Goal: Navigation & Orientation: Find specific page/section

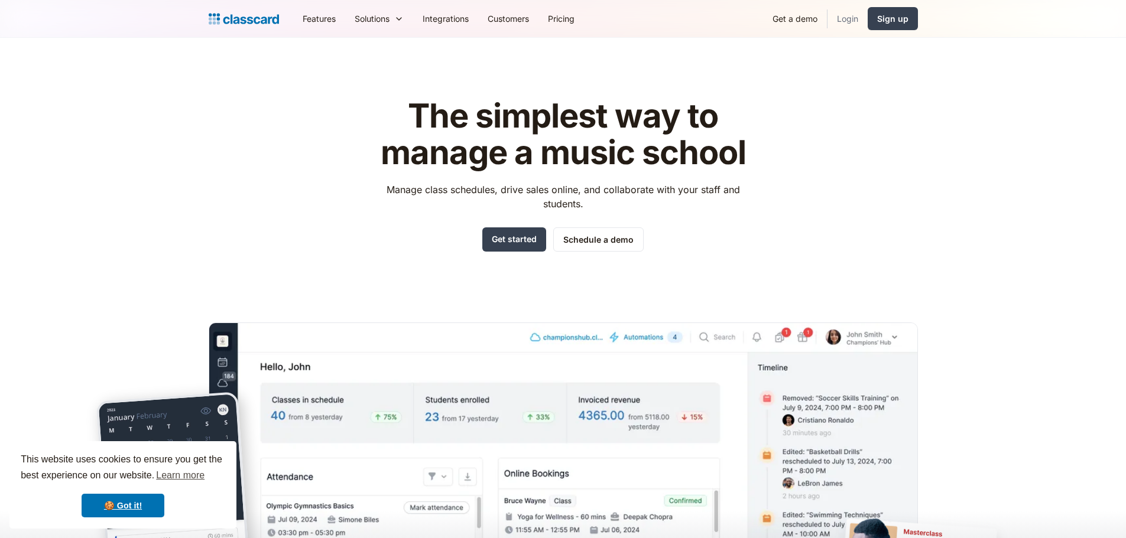
click at [842, 20] on link "Login" at bounding box center [847, 18] width 40 height 27
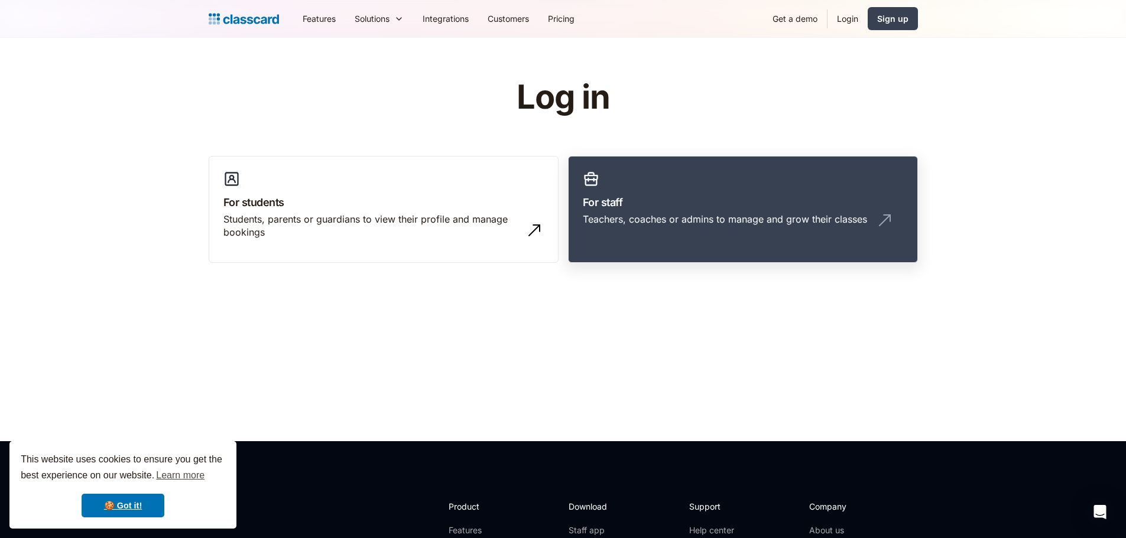
click at [804, 204] on h3 "For staff" at bounding box center [743, 202] width 320 height 16
